Goal: Task Accomplishment & Management: Use online tool/utility

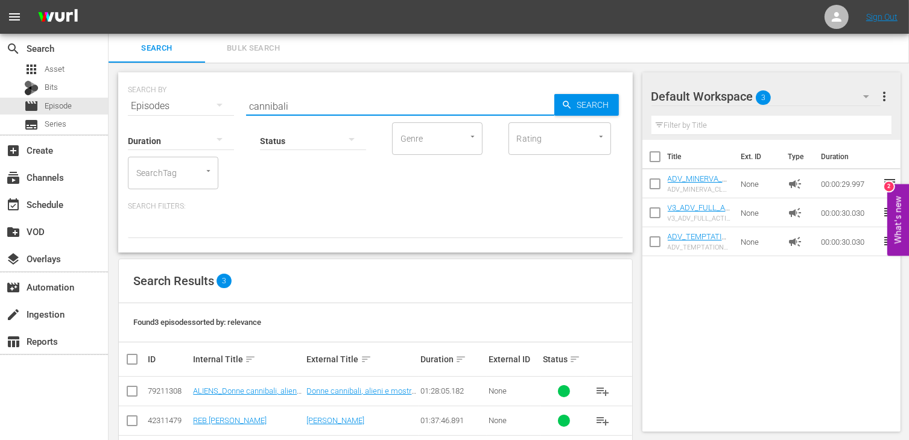
drag, startPoint x: 297, startPoint y: 108, endPoint x: 210, endPoint y: 107, distance: 86.9
click at [210, 107] on div "SEARCH BY Search By Episodes Search ID, Title, Description, Keywords, or Catego…" at bounding box center [375, 98] width 495 height 43
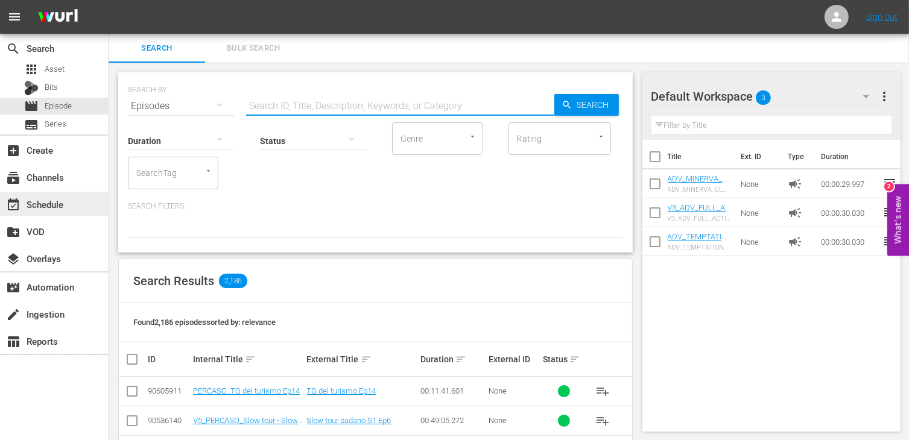
click at [24, 203] on div "event_available Schedule" at bounding box center [34, 202] width 68 height 11
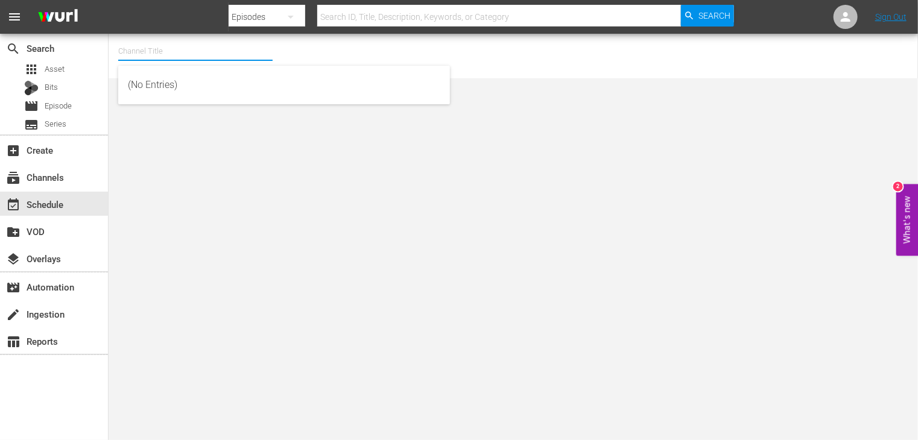
click at [170, 56] on input "text" at bounding box center [195, 51] width 154 height 29
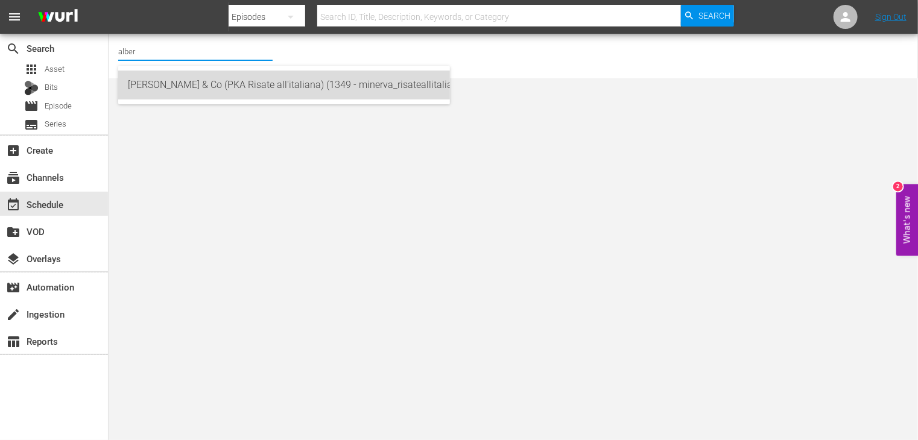
click at [183, 84] on div "[PERSON_NAME] & Co (PKA Risate all'italiana) (1349 - minerva_risateallitaliana_…" at bounding box center [284, 85] width 313 height 29
type input "[PERSON_NAME] & Co (PKA Risate all'italiana) (1349 - minerva_risateallitaliana_…"
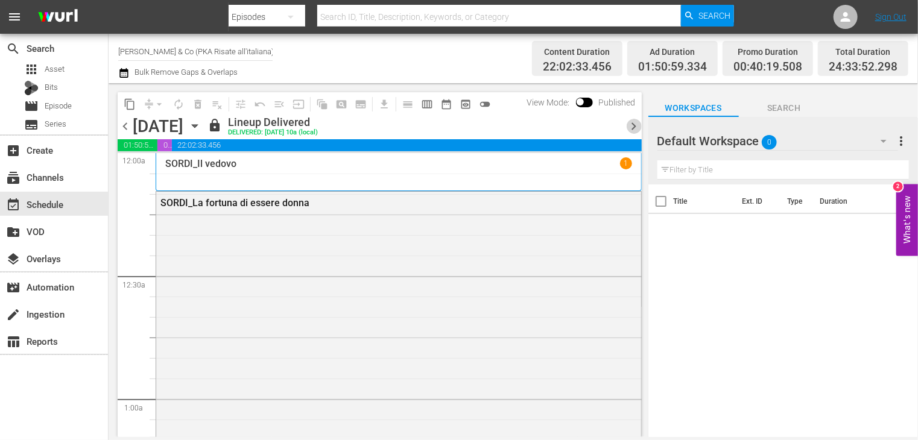
click at [633, 128] on span "chevron_right" at bounding box center [634, 126] width 15 height 15
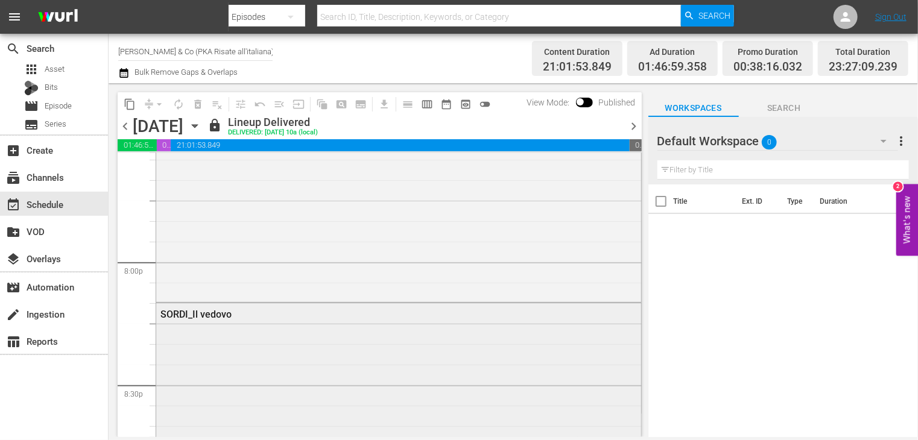
scroll to position [4759, 0]
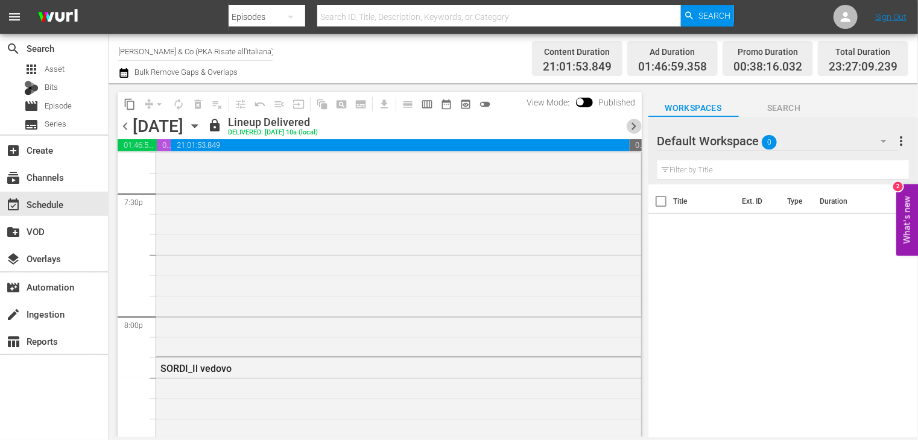
click at [630, 125] on span "chevron_right" at bounding box center [634, 126] width 15 height 15
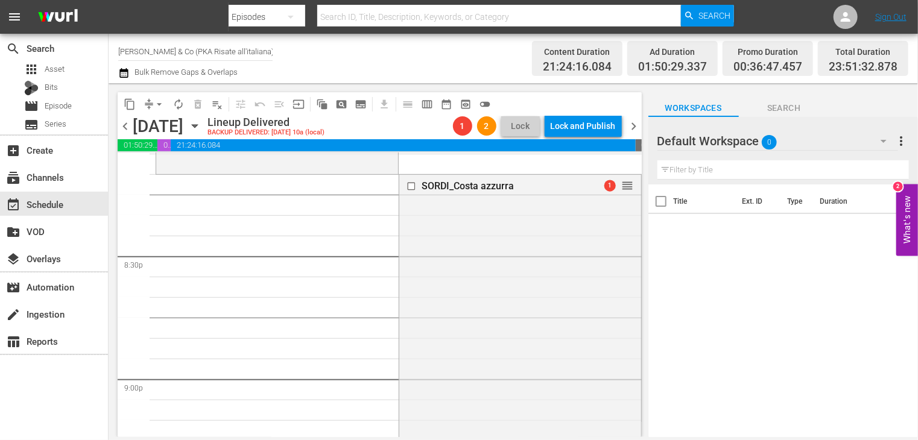
scroll to position [4785, 0]
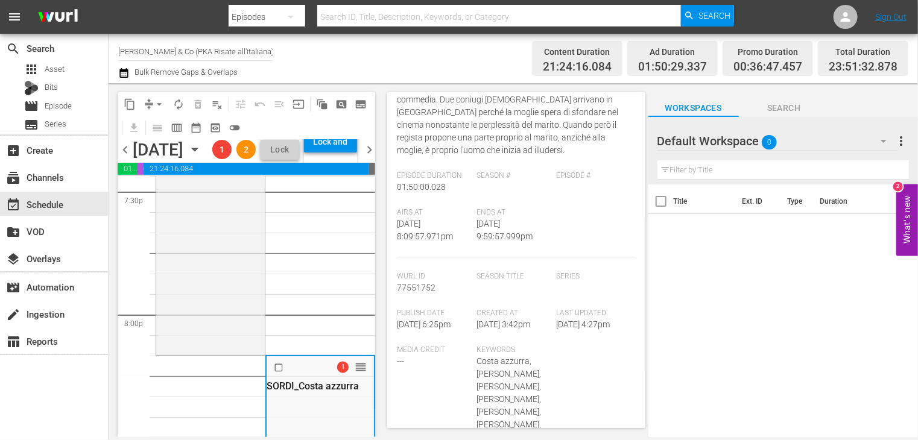
scroll to position [181, 0]
